Goal: Use online tool/utility: Utilize a website feature to perform a specific function

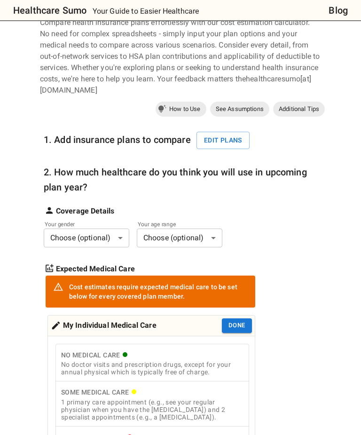
scroll to position [100, 0]
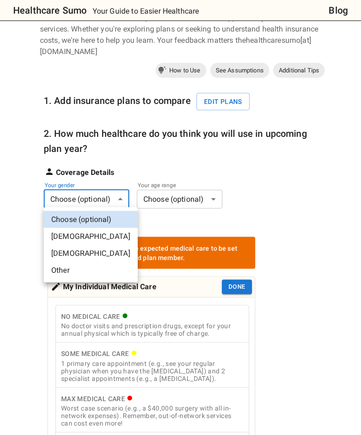
scroll to position [101, 0]
click at [71, 237] on li "[DEMOGRAPHIC_DATA]" at bounding box center [91, 236] width 94 height 17
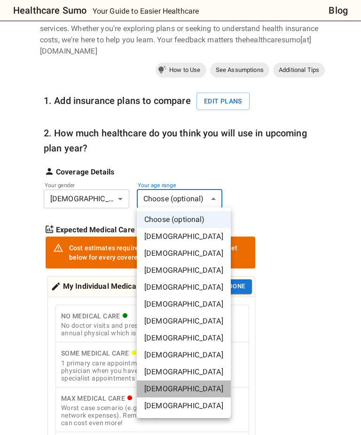
click at [195, 389] on li "[DEMOGRAPHIC_DATA]" at bounding box center [184, 388] width 94 height 17
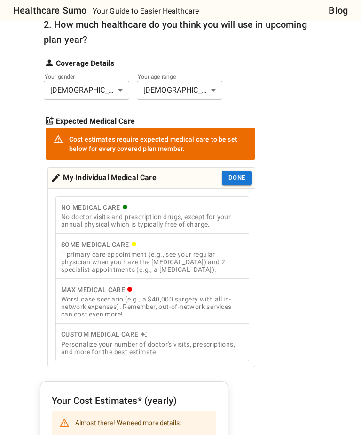
scroll to position [231, 0]
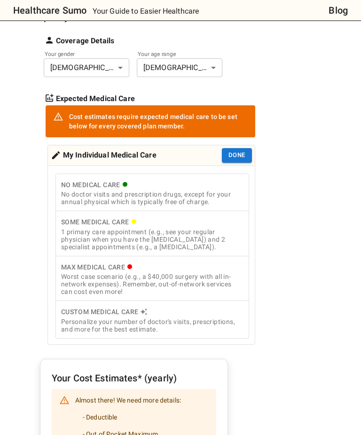
click at [96, 270] on div "Max Medical Care" at bounding box center [152, 268] width 182 height 12
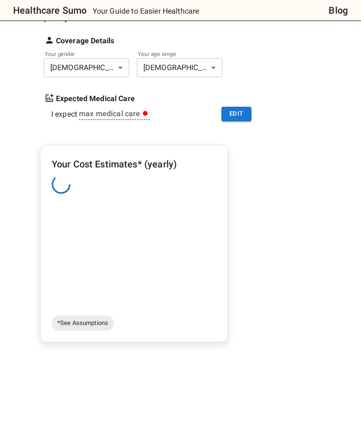
scroll to position [232, 0]
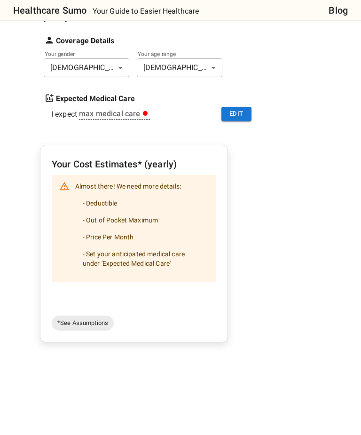
click at [245, 112] on button "Edit" at bounding box center [236, 114] width 30 height 15
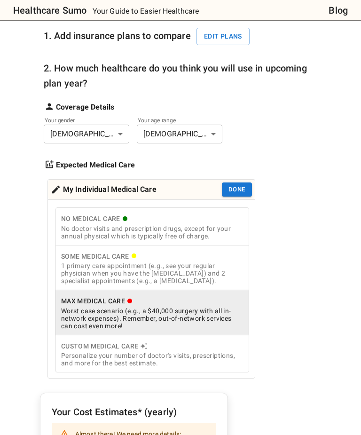
click at [242, 187] on button "Done" at bounding box center [237, 190] width 30 height 15
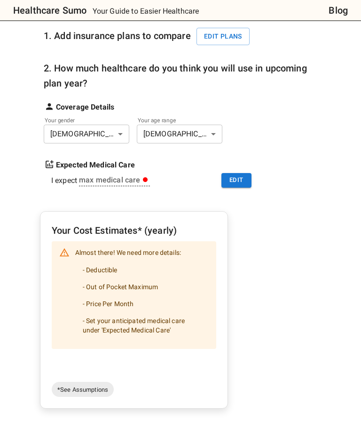
scroll to position [165, 0]
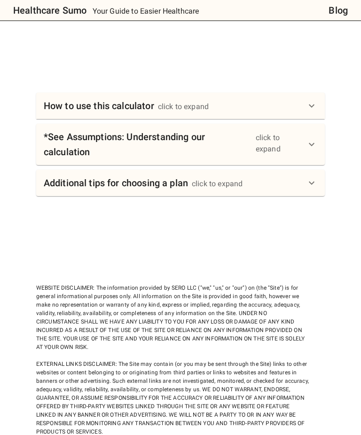
click at [307, 106] on icon at bounding box center [311, 106] width 11 height 11
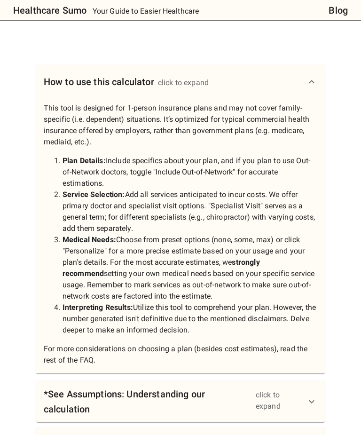
scroll to position [672, 0]
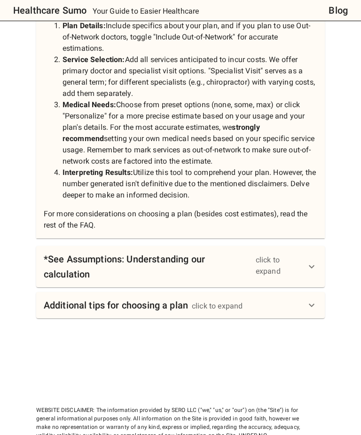
click at [311, 264] on icon at bounding box center [311, 266] width 11 height 11
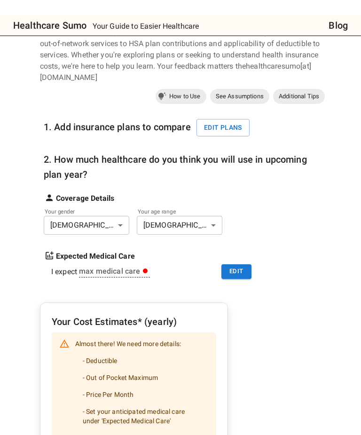
scroll to position [73, 0]
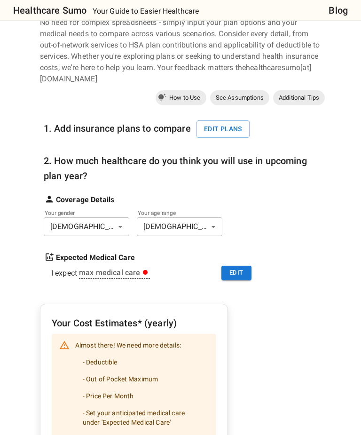
click at [241, 274] on button "Edit" at bounding box center [236, 273] width 30 height 15
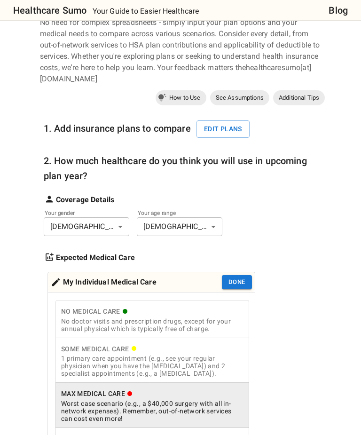
click at [166, 356] on div "1 primary care appointment (e.g., see your regular physician when you have the …" at bounding box center [152, 365] width 182 height 23
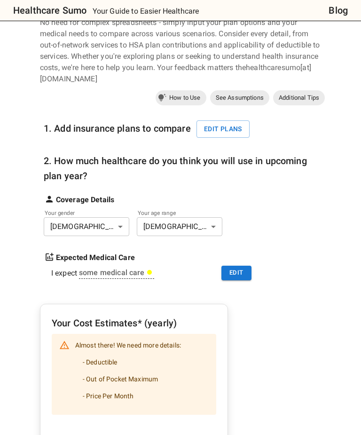
click at [106, 359] on li "- Deductible" at bounding box center [128, 361] width 106 height 17
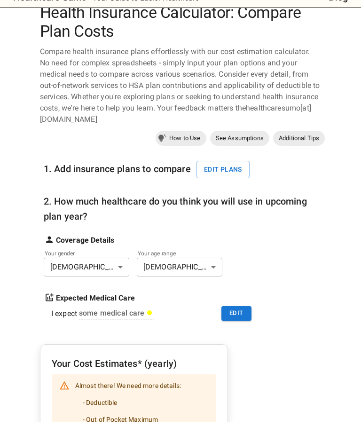
scroll to position [53, 0]
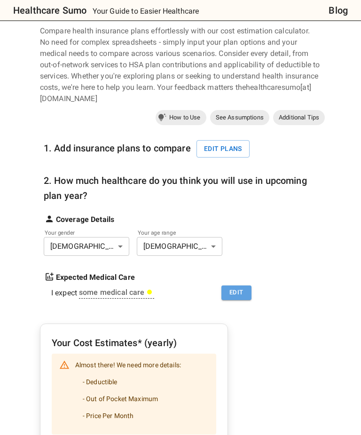
click at [246, 298] on button "Edit" at bounding box center [236, 293] width 30 height 15
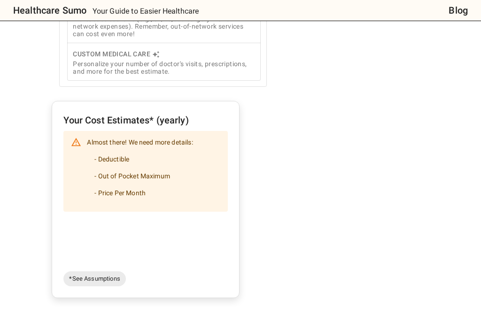
scroll to position [390, 0]
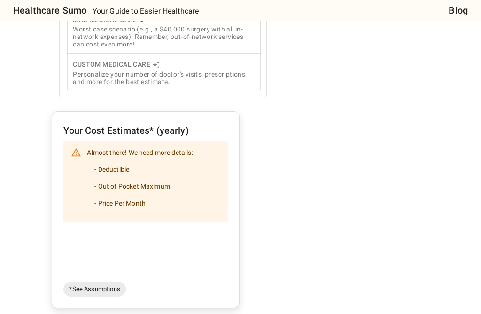
click at [162, 186] on li "- Out of Pocket Maximum" at bounding box center [140, 186] width 106 height 17
click at [125, 170] on li "- Deductible" at bounding box center [140, 169] width 106 height 17
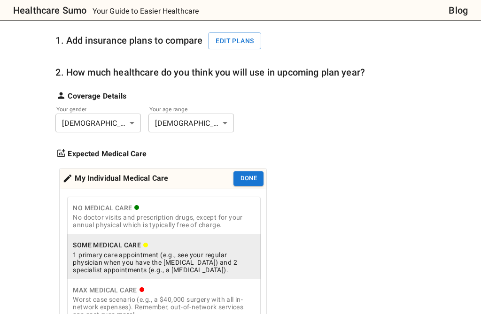
scroll to position [117, 0]
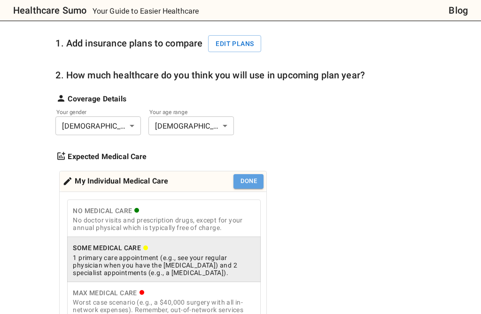
click at [254, 184] on button "Done" at bounding box center [249, 181] width 30 height 15
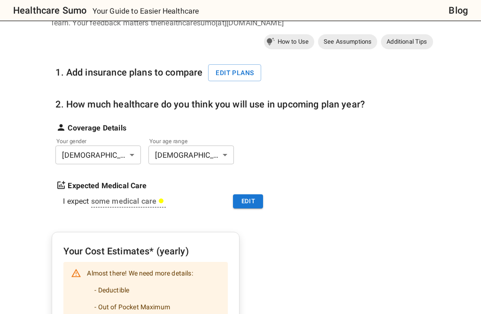
scroll to position [101, 0]
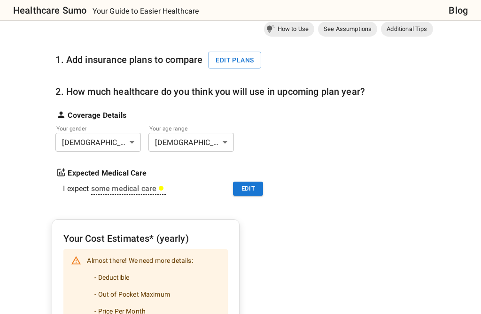
click at [242, 57] on button "Edit plans" at bounding box center [234, 60] width 53 height 17
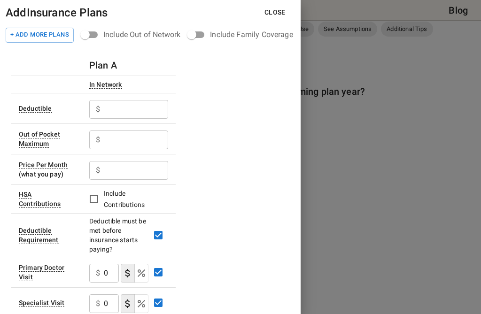
click at [117, 108] on input "text" at bounding box center [136, 109] width 64 height 19
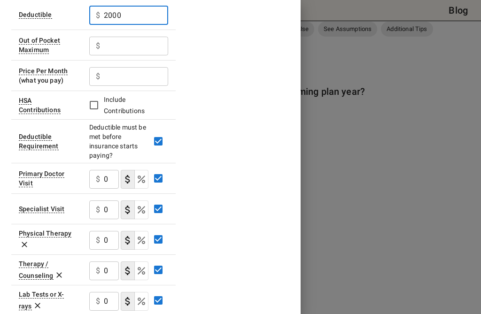
scroll to position [94, 0]
type input "2000"
click at [120, 50] on input "text" at bounding box center [136, 46] width 64 height 19
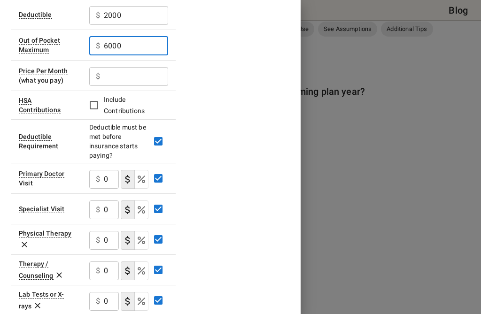
type input "6000"
click at [116, 78] on input "text" at bounding box center [136, 76] width 64 height 19
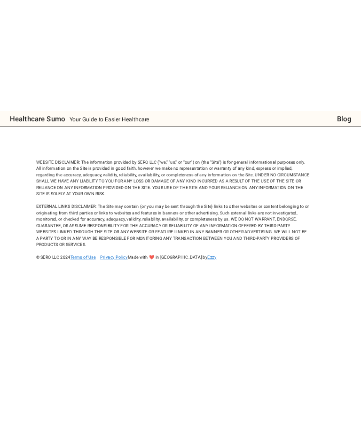
scroll to position [0, 0]
